Goal: Transaction & Acquisition: Purchase product/service

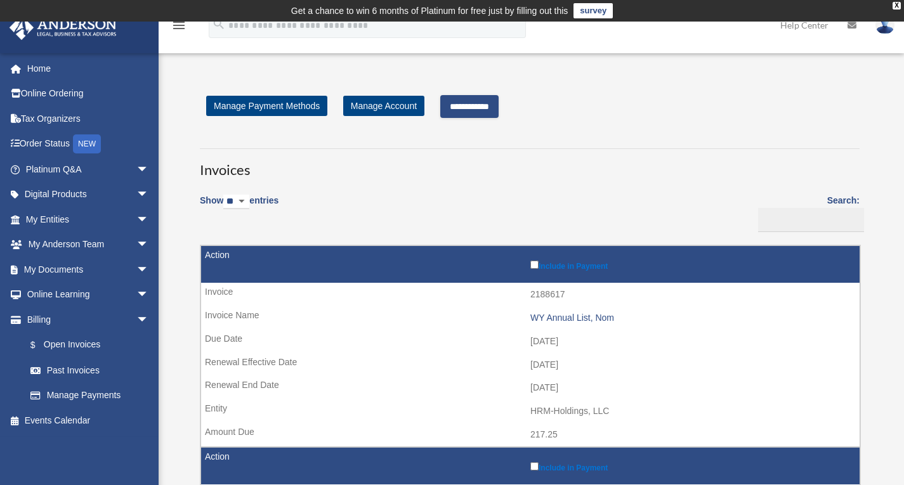
click at [468, 108] on input "**********" at bounding box center [469, 106] width 58 height 23
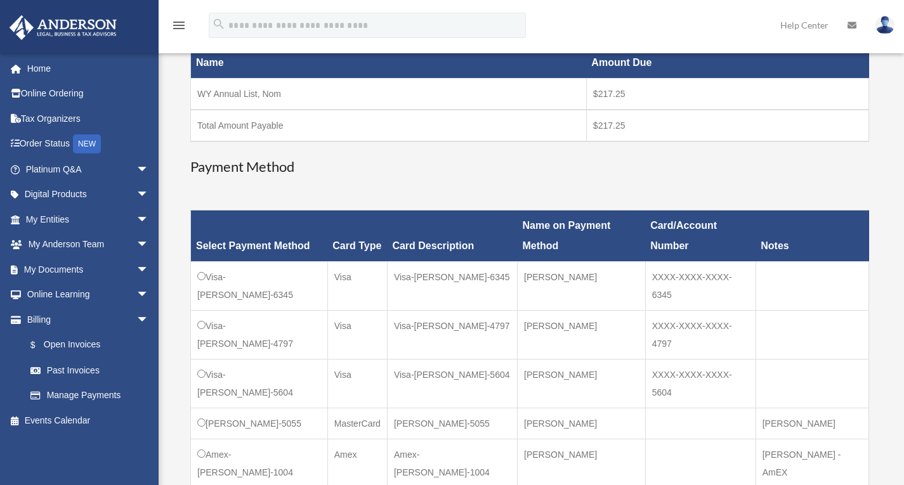
scroll to position [254, 0]
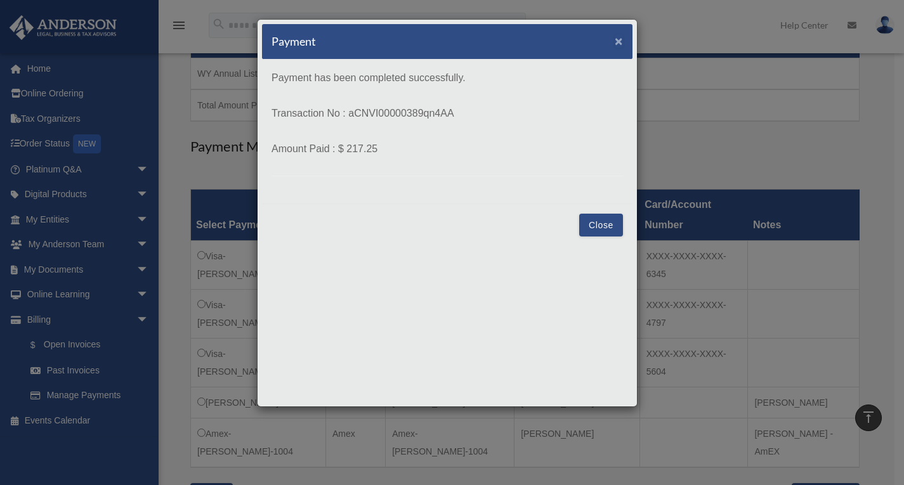
click at [622, 42] on span "×" at bounding box center [619, 41] width 8 height 15
